Goal: Task Accomplishment & Management: Complete application form

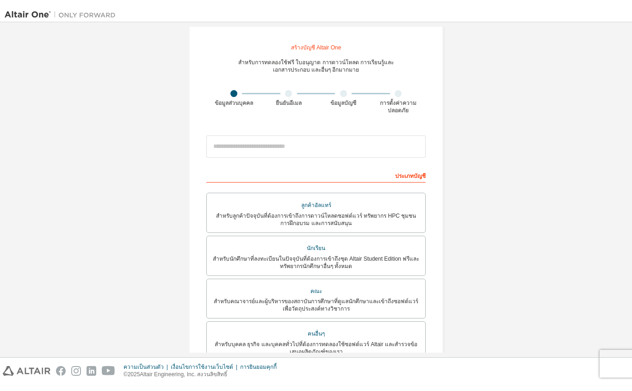
scroll to position [15, 0]
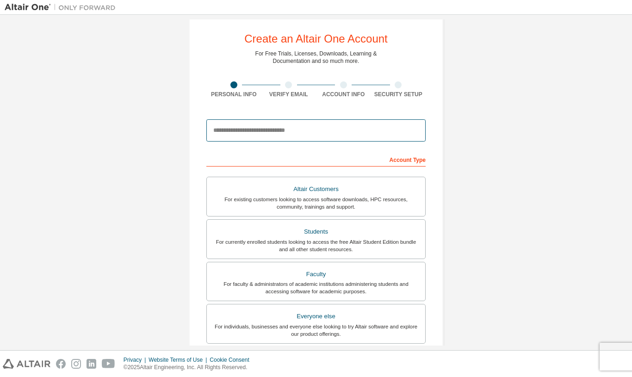
click at [371, 138] on input "email" at bounding box center [315, 130] width 219 height 22
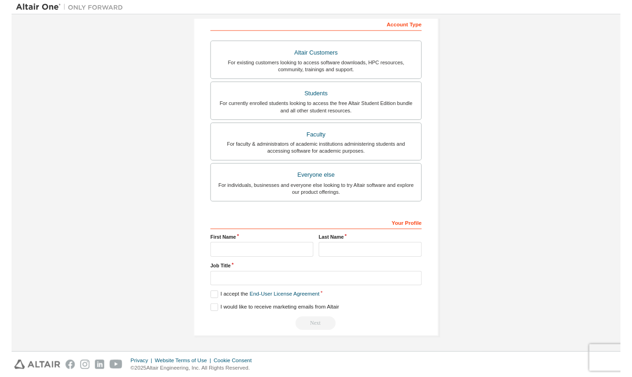
scroll to position [153, 0]
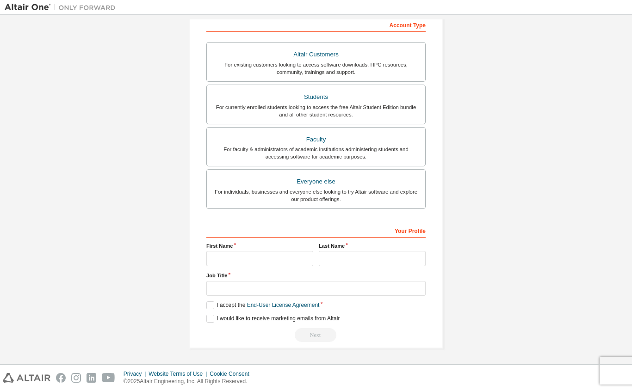
type input "**********"
click at [584, 90] on div "**********" at bounding box center [316, 115] width 622 height 490
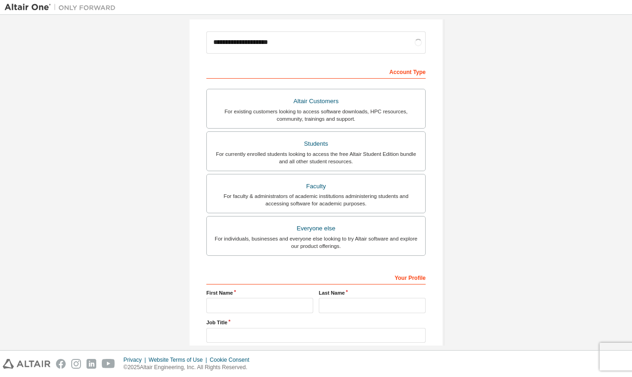
scroll to position [104, 0]
click at [369, 142] on div "Students" at bounding box center [315, 142] width 207 height 13
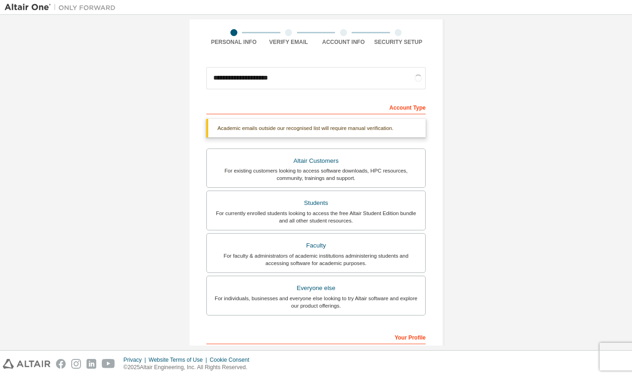
scroll to position [65, 0]
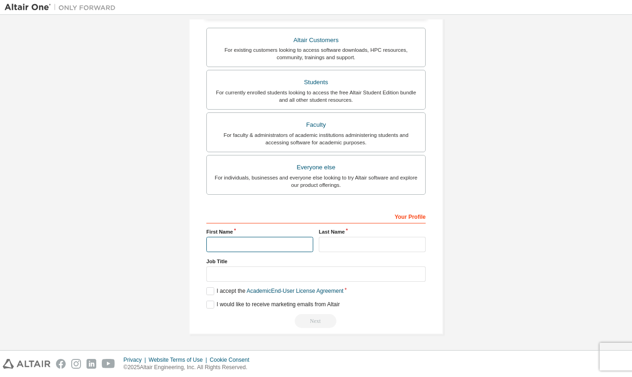
click at [289, 238] on input "text" at bounding box center [259, 244] width 107 height 15
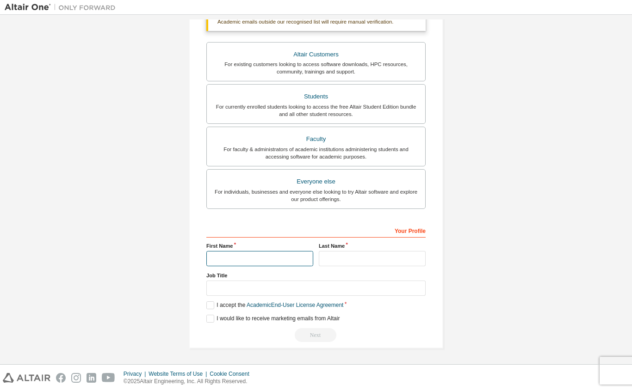
scroll to position [177, 0]
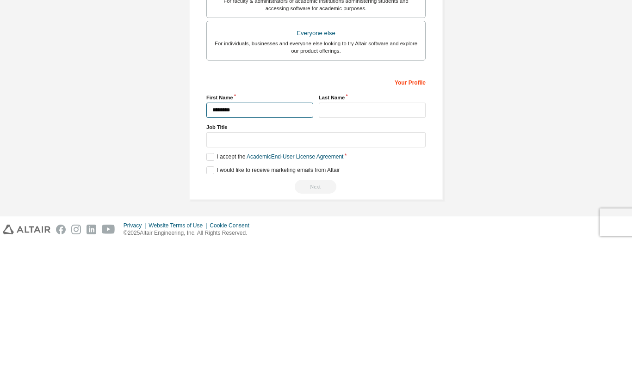
type input "********"
click at [403, 251] on input "text" at bounding box center [372, 258] width 107 height 15
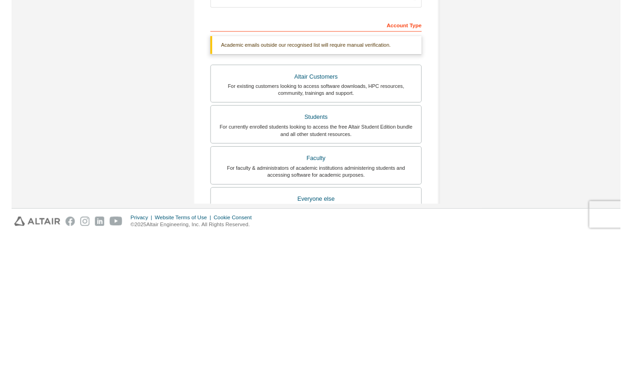
scroll to position [0, 0]
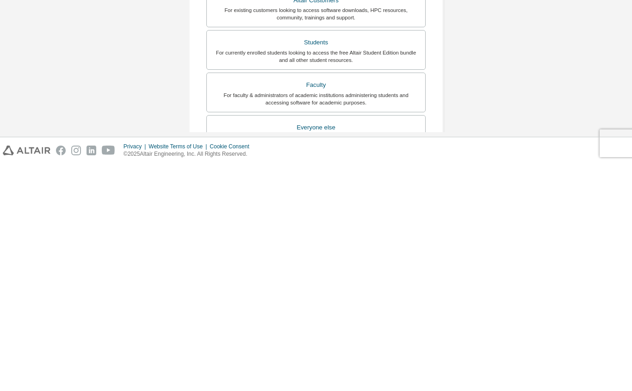
type input "*******"
click at [584, 65] on div "**********" at bounding box center [316, 276] width 622 height 514
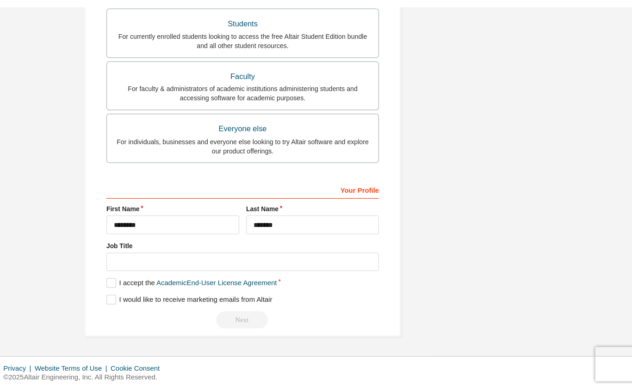
scroll to position [166, 0]
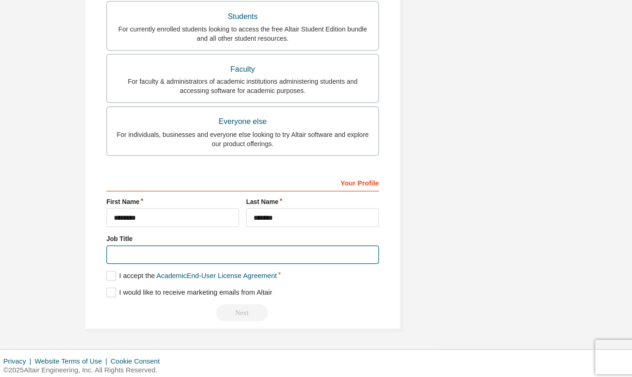
click at [206, 267] on input "text" at bounding box center [315, 274] width 219 height 15
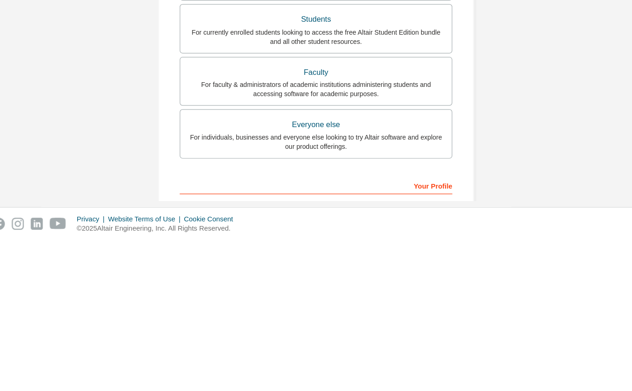
scroll to position [149, 0]
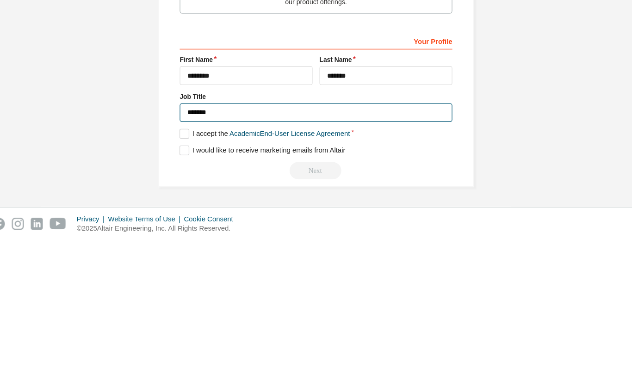
type input "*******"
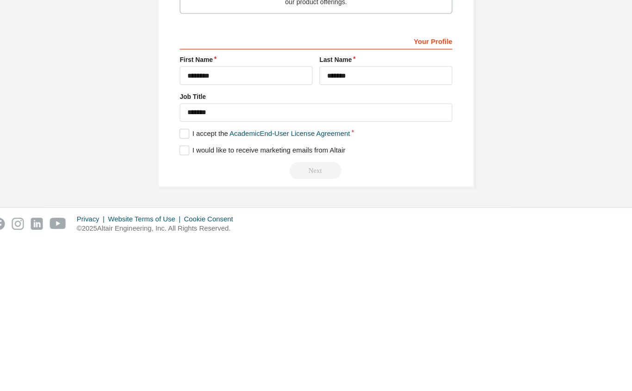
click at [437, 76] on div "**********" at bounding box center [316, 115] width 622 height 490
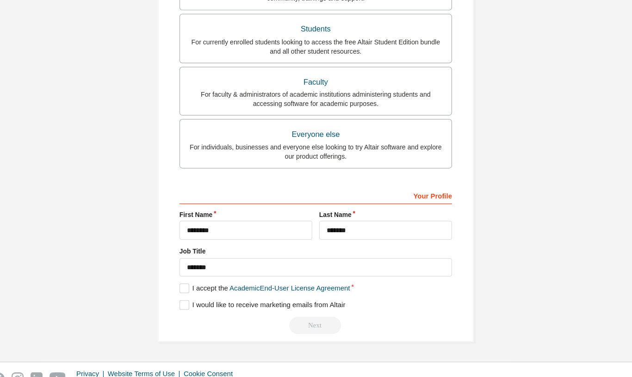
scroll to position [164, 0]
click at [206, 287] on label "I accept the Academic End-User License Agreement" at bounding box center [274, 291] width 137 height 8
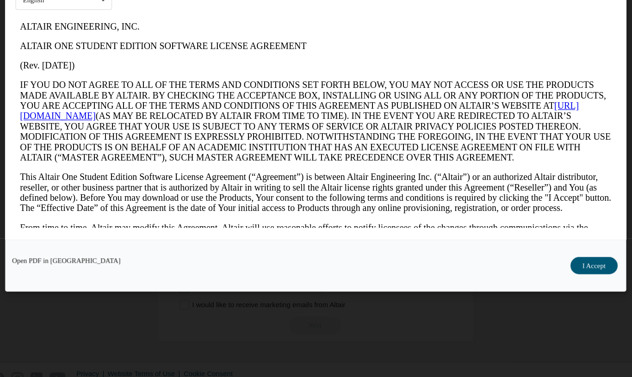
scroll to position [0, 0]
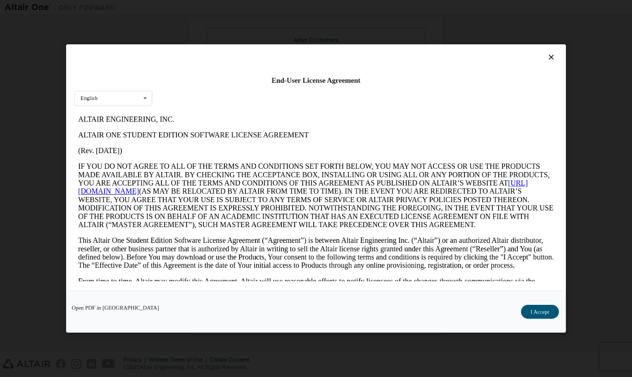
click at [539, 310] on button "I Accept" at bounding box center [540, 312] width 38 height 14
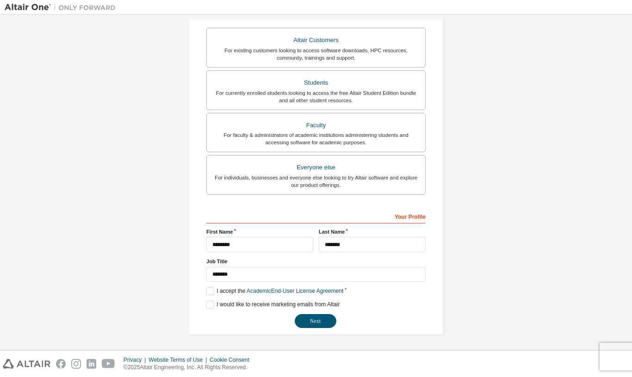
scroll to position [164, 0]
click at [308, 318] on button "Next" at bounding box center [316, 321] width 42 height 14
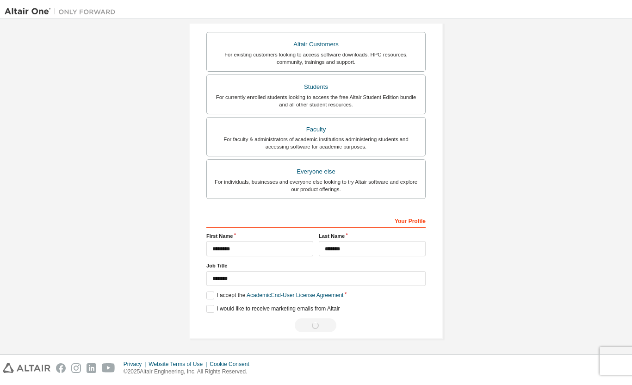
scroll to position [0, 0]
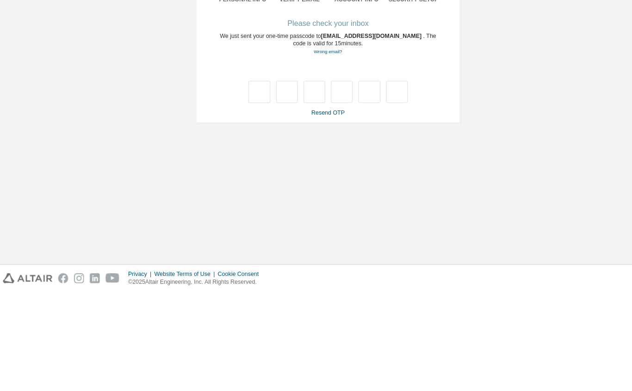
click at [541, 75] on div "**********" at bounding box center [316, 129] width 622 height 220
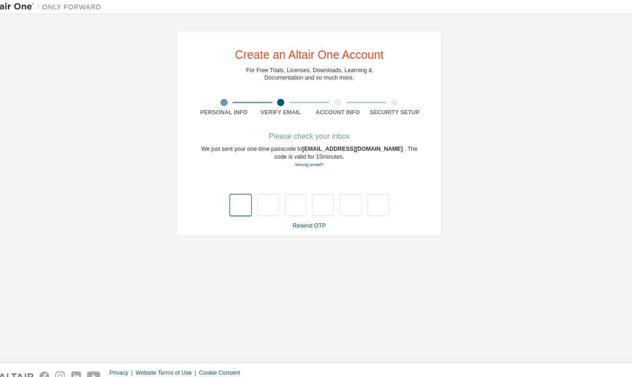
click at [239, 195] on input "text" at bounding box center [249, 198] width 21 height 21
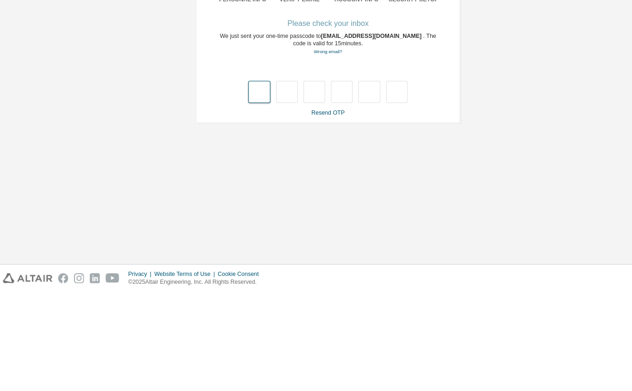
type input "*"
click at [304, 188] on input "*" at bounding box center [302, 198] width 21 height 21
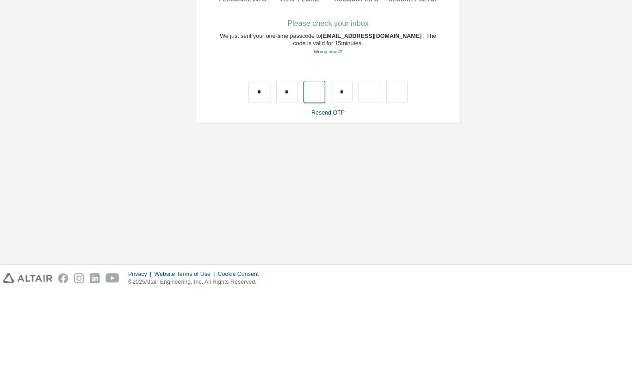
click at [302, 188] on input "text" at bounding box center [302, 198] width 21 height 21
type input "*"
click at [350, 188] on input "text" at bounding box center [355, 198] width 21 height 21
type input "*"
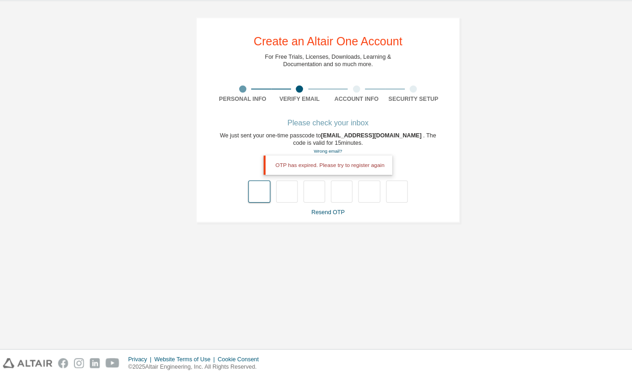
click at [243, 188] on input "text" at bounding box center [249, 198] width 21 height 21
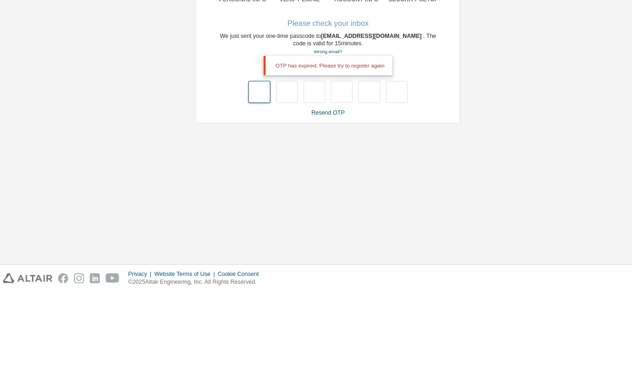
type input "*"
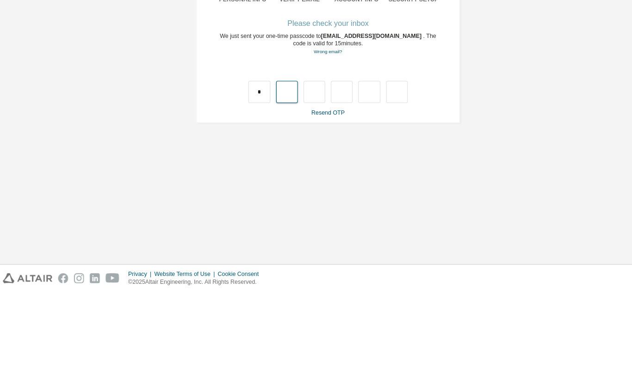
type input "*"
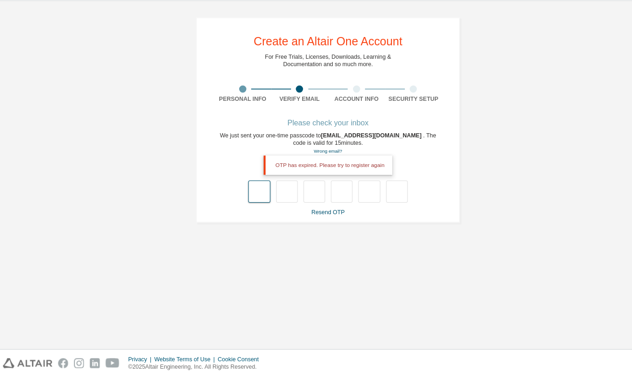
click at [251, 188] on input "text" at bounding box center [249, 198] width 21 height 21
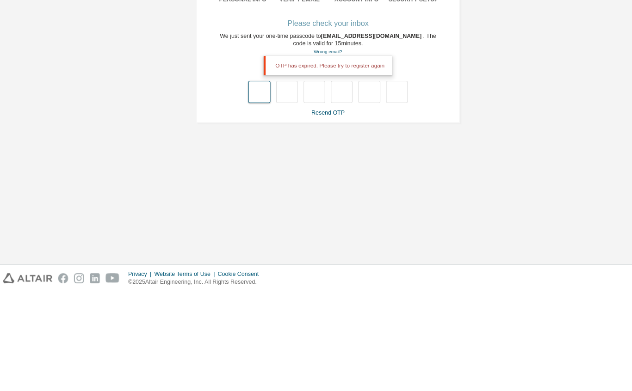
type input "*"
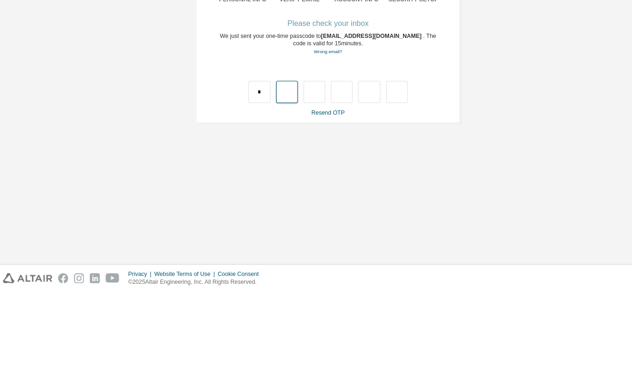
type input "*"
click at [315, 215] on link "Resend OTP" at bounding box center [316, 218] width 32 height 6
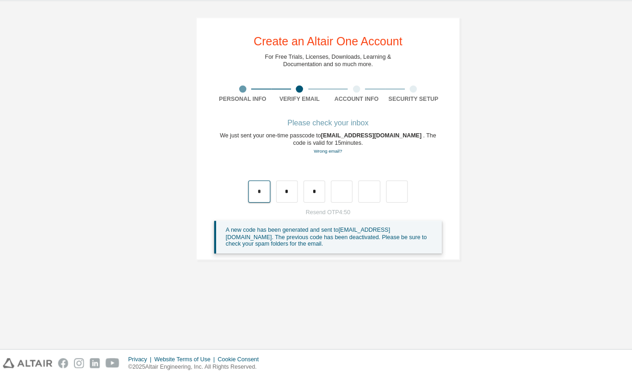
click at [256, 188] on input "*" at bounding box center [249, 198] width 21 height 21
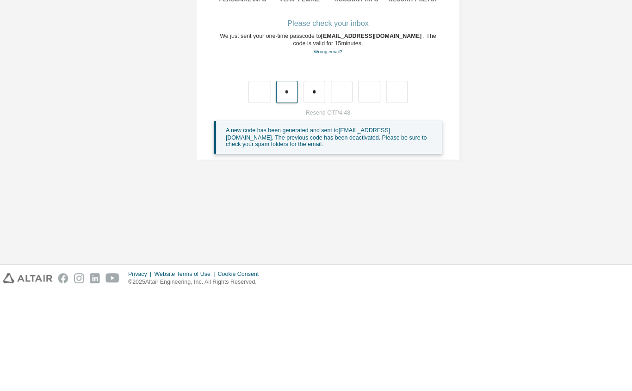
click at [280, 188] on input "*" at bounding box center [276, 198] width 21 height 21
click at [304, 188] on input "*" at bounding box center [302, 198] width 21 height 21
click at [249, 188] on input "text" at bounding box center [249, 198] width 21 height 21
type input "*"
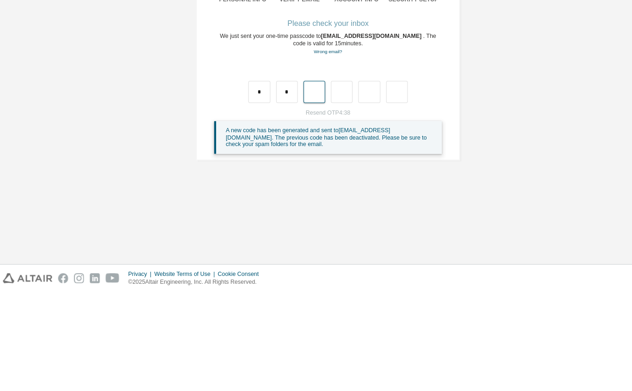
type input "*"
